Goal: Task Accomplishment & Management: Manage account settings

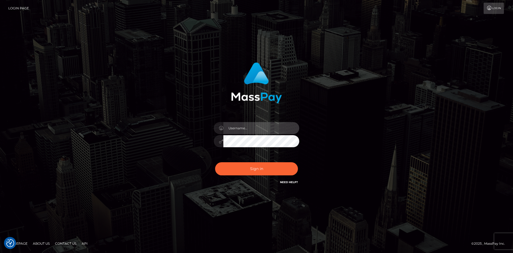
click at [251, 130] on input "text" at bounding box center [262, 128] width 76 height 12
type input "Veronica"
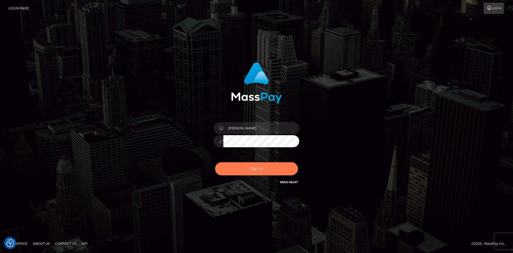
click at [262, 170] on button "Sign in" at bounding box center [256, 168] width 83 height 13
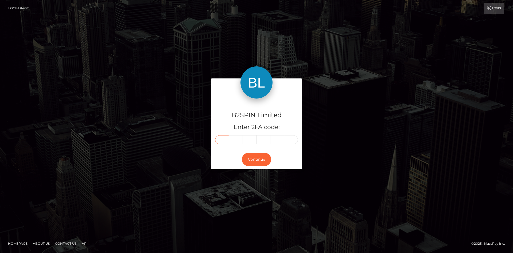
paste input "8"
type input "8"
type input "1"
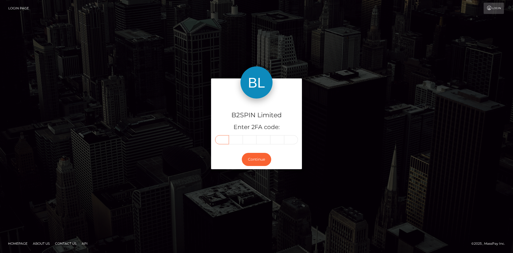
type input "0"
type input "5"
click at [256, 158] on button "Continue" at bounding box center [256, 159] width 29 height 13
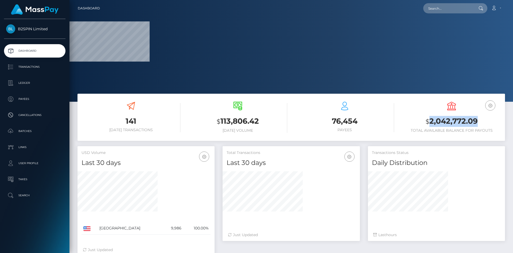
drag, startPoint x: 428, startPoint y: 121, endPoint x: 481, endPoint y: 122, distance: 52.7
click at [481, 122] on h3 "$ 2,042,772.09" at bounding box center [451, 121] width 99 height 11
copy h3 "2,042,772.09"
